Goal: Register for event/course

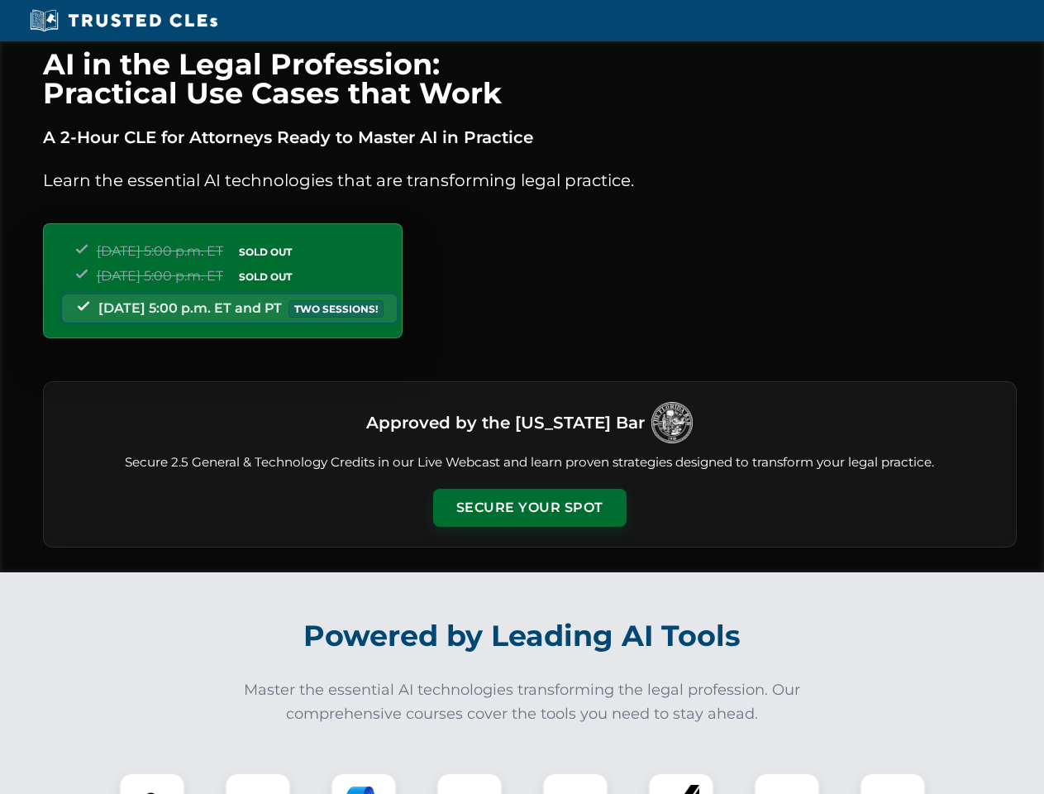
click at [529, 508] on button "Secure Your Spot" at bounding box center [529, 508] width 193 height 38
click at [152, 783] on img at bounding box center [152, 805] width 48 height 48
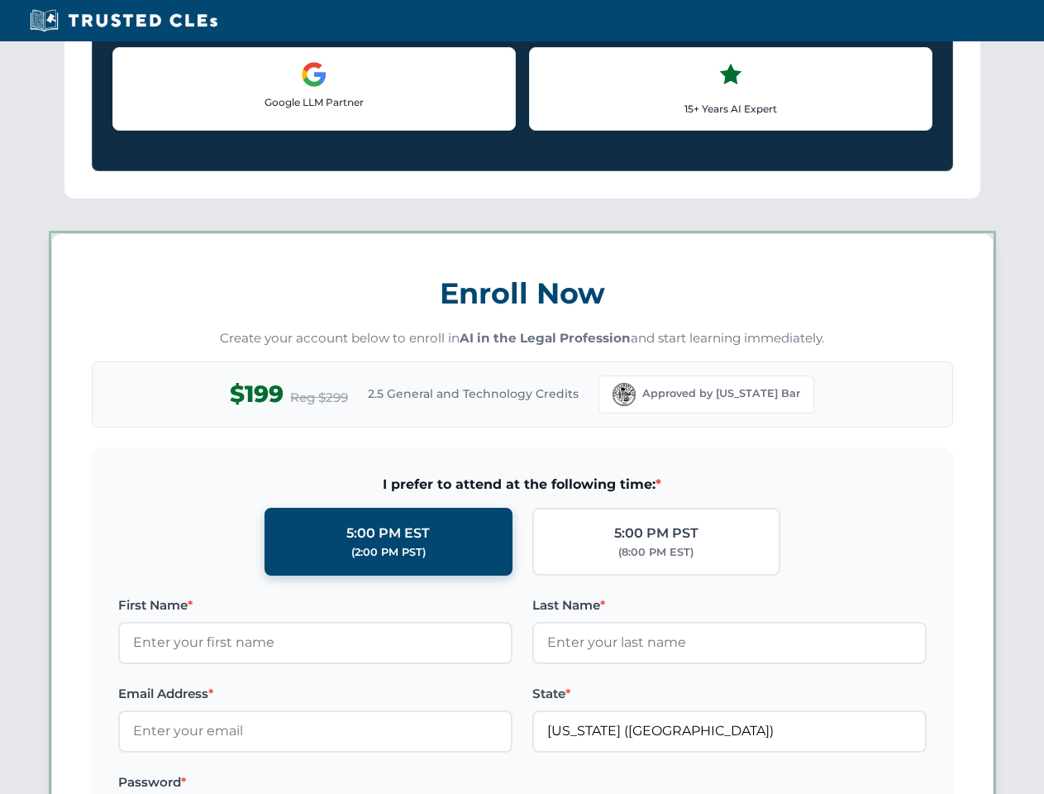
click at [364, 783] on label "Password *" at bounding box center [315, 782] width 394 height 20
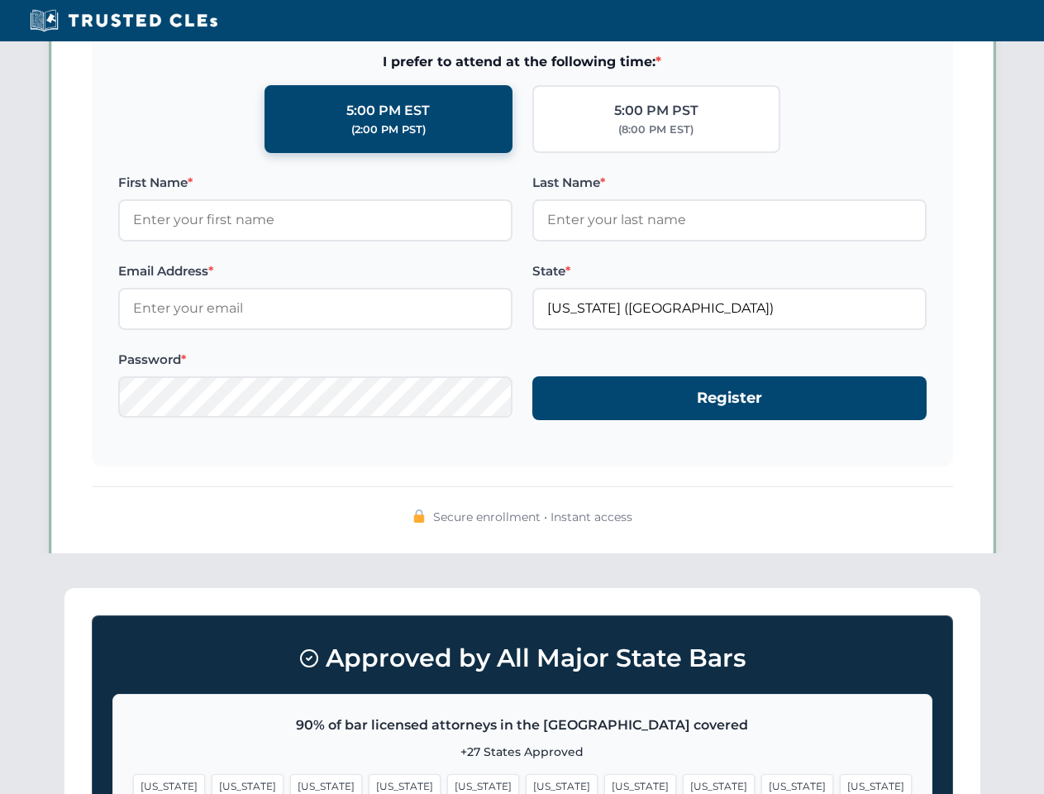
click at [762, 783] on span "[US_STATE]" at bounding box center [798, 786] width 72 height 24
